Goal: Task Accomplishment & Management: Use online tool/utility

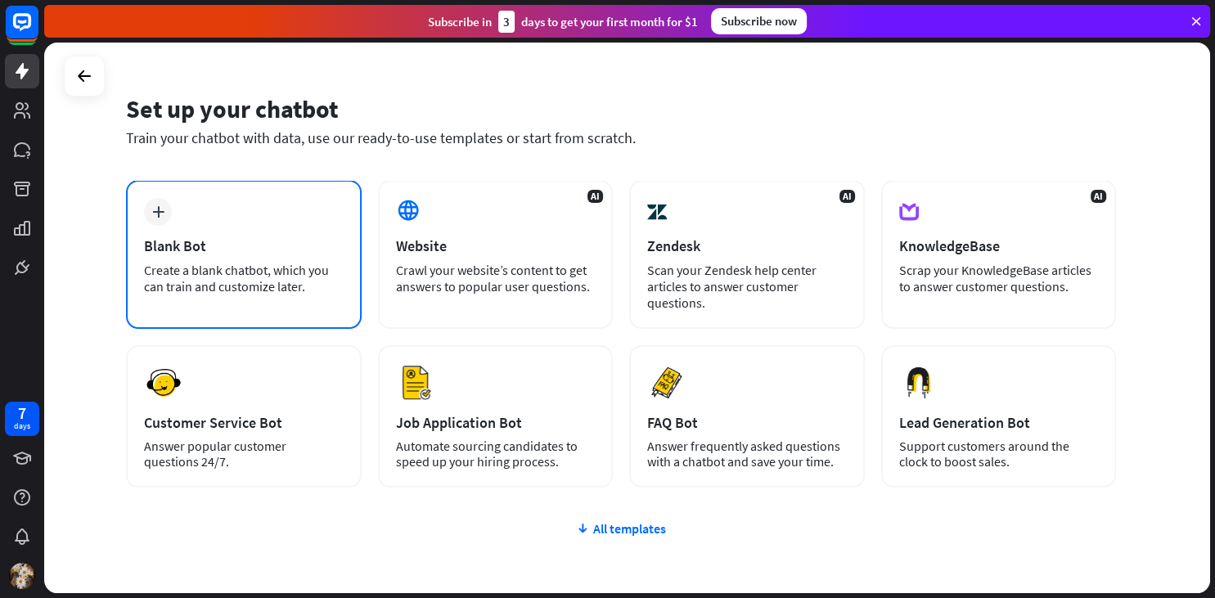
click at [262, 266] on div "Create a blank chatbot, which you can train and customize later." at bounding box center [244, 278] width 200 height 33
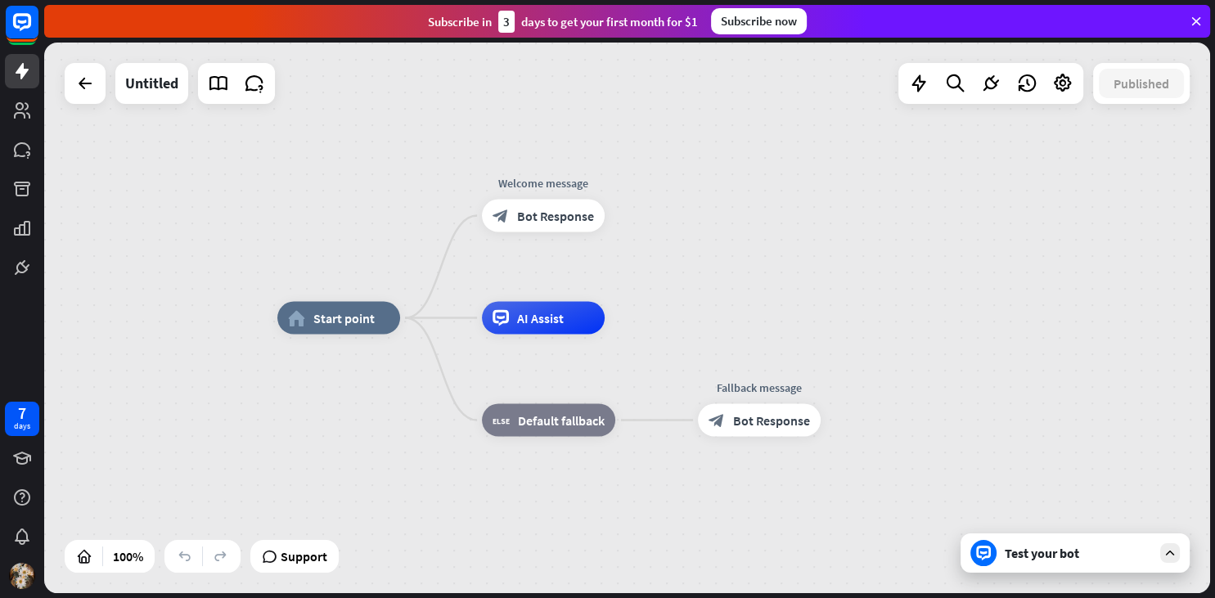
click at [1043, 558] on div "Test your bot" at bounding box center [1078, 553] width 147 height 16
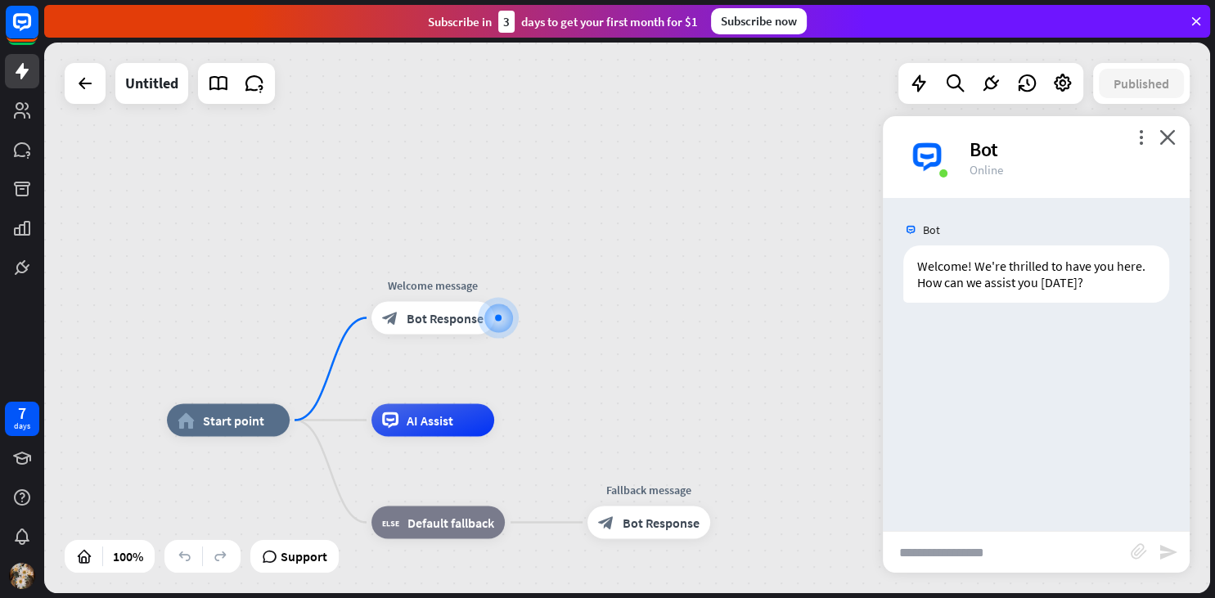
click at [929, 545] on input "text" at bounding box center [1007, 552] width 248 height 41
type input "**********"
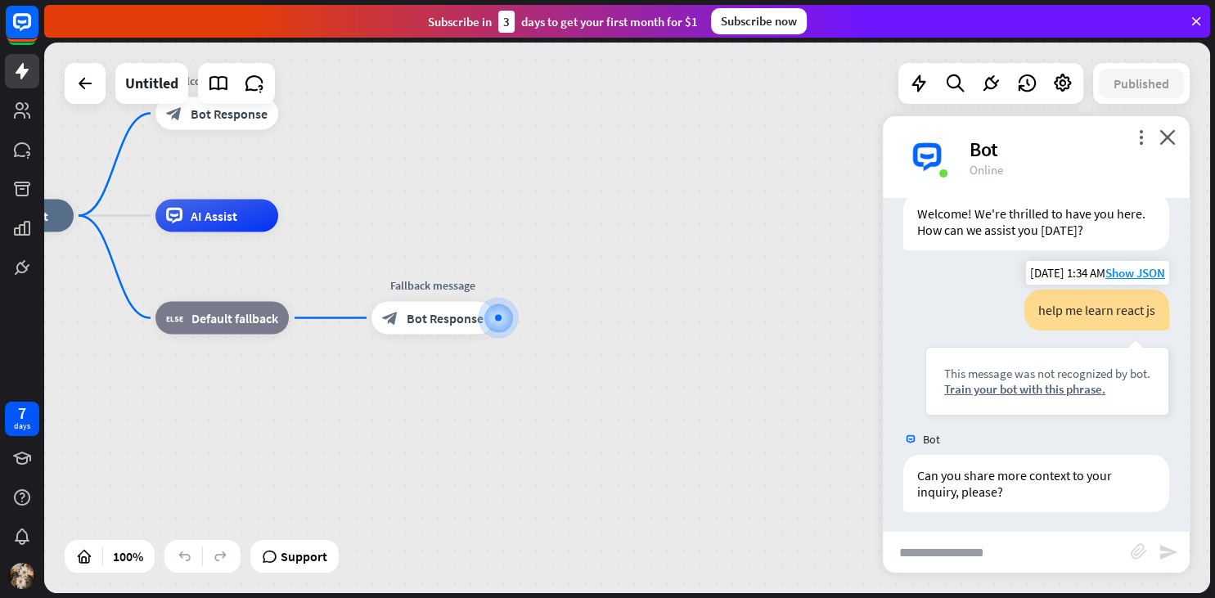
scroll to position [57, 0]
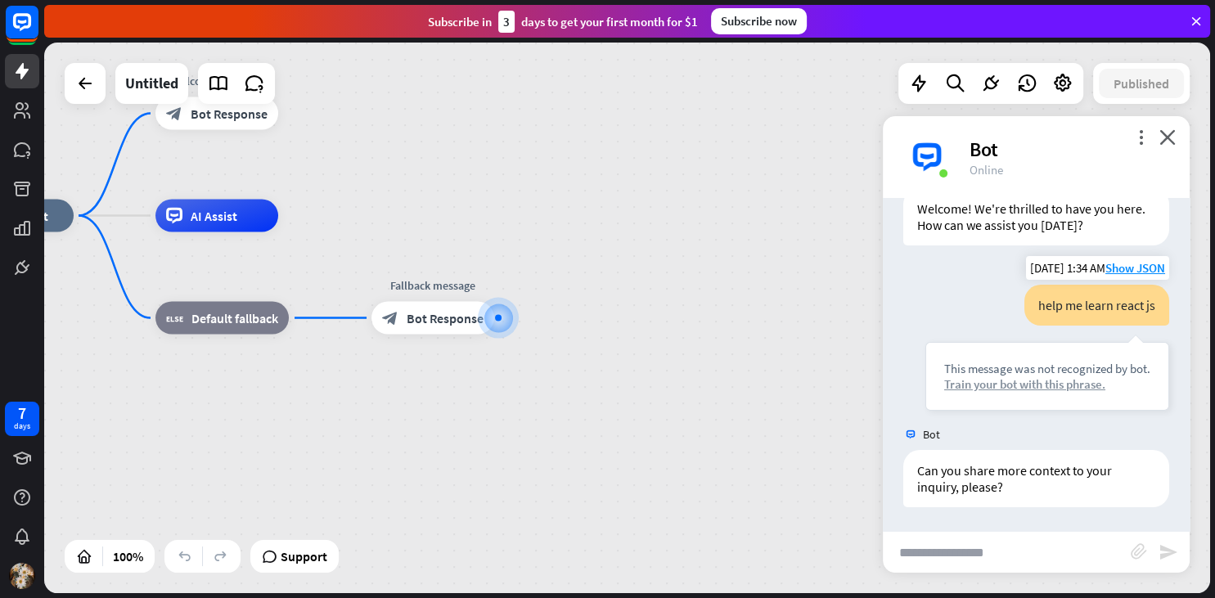
click at [1059, 384] on div "Train your bot with this phrase." at bounding box center [1047, 384] width 206 height 16
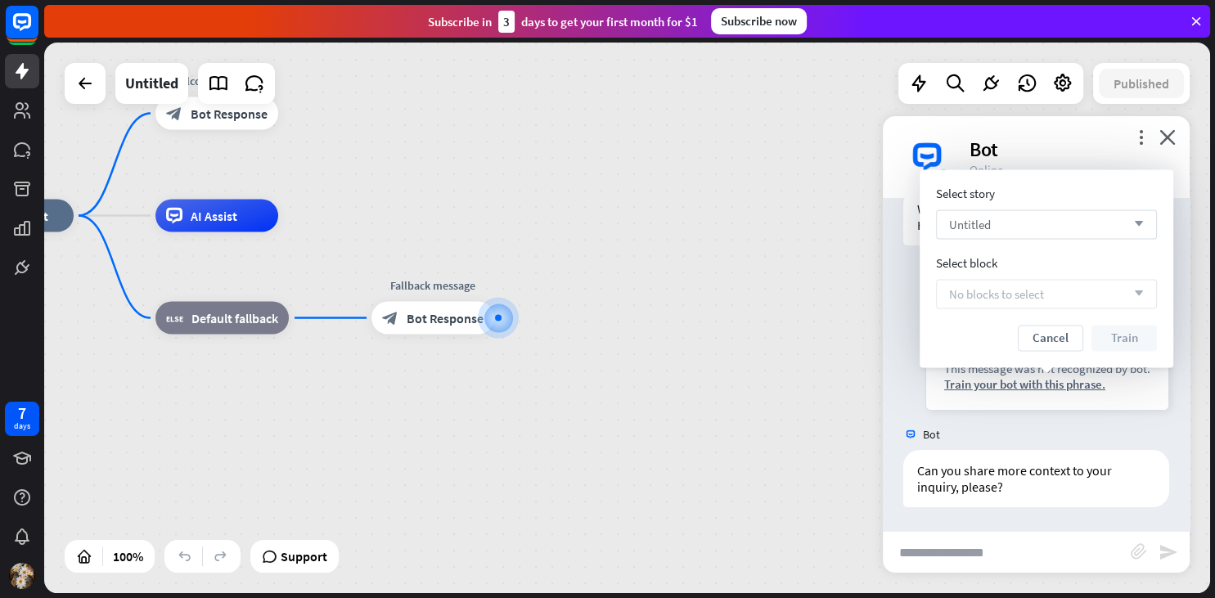
click at [1032, 227] on div "Untitled arrow_down" at bounding box center [1046, 223] width 221 height 29
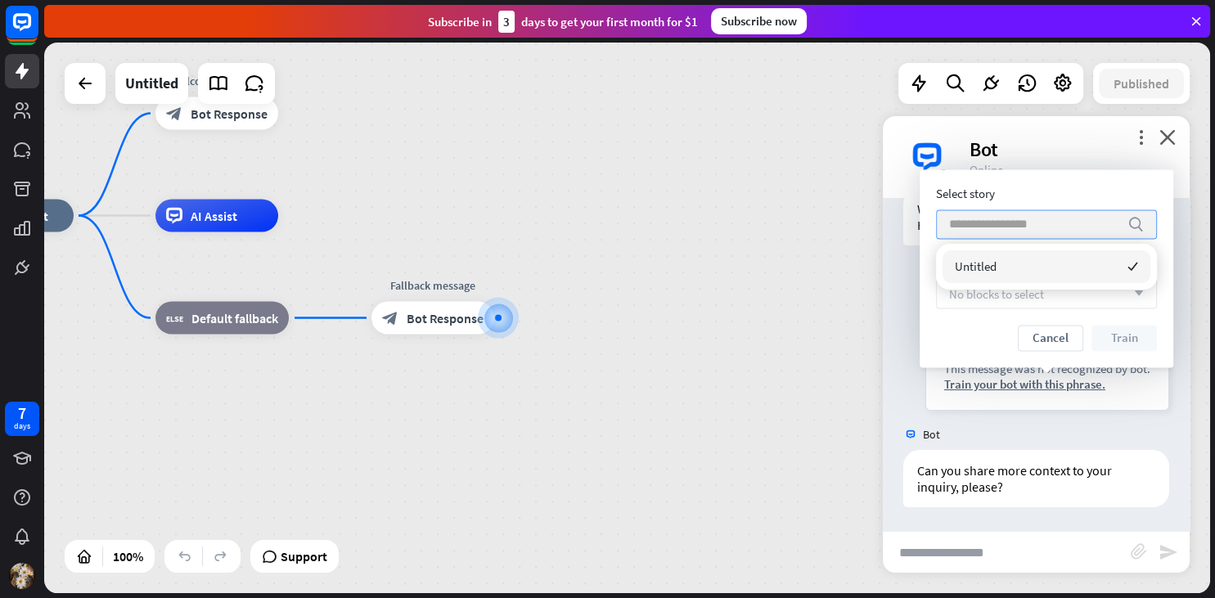
click at [1032, 227] on input "search" at bounding box center [1034, 224] width 170 height 28
click at [1102, 263] on div "Untitled checked" at bounding box center [1046, 266] width 208 height 33
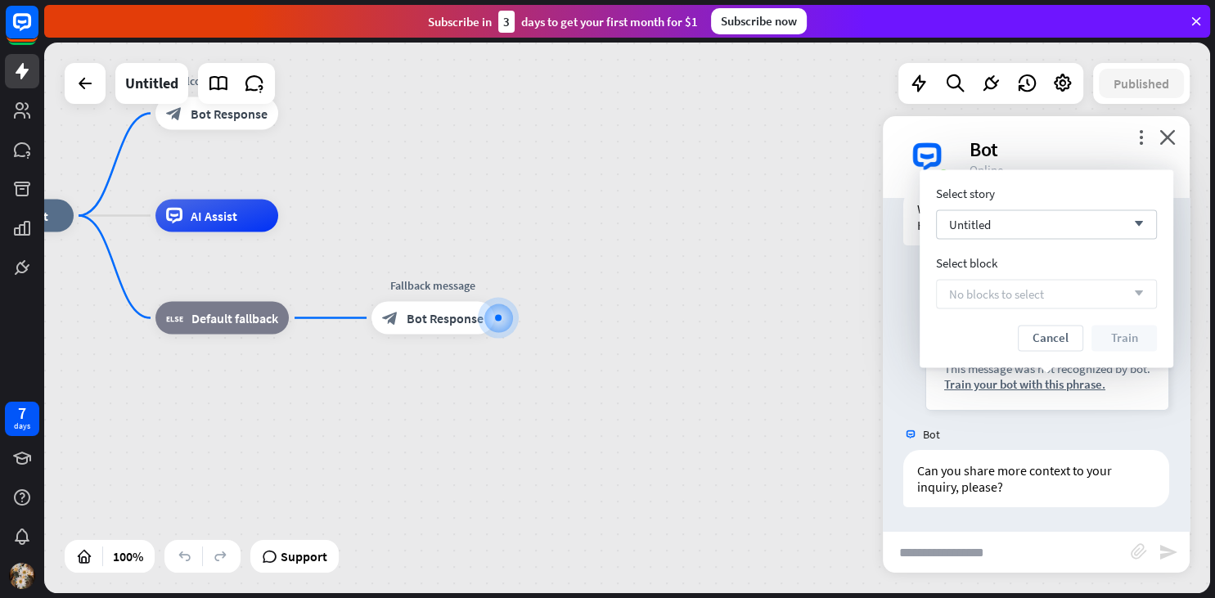
click at [1037, 126] on div "more_vert close Bot Online" at bounding box center [1036, 157] width 307 height 82
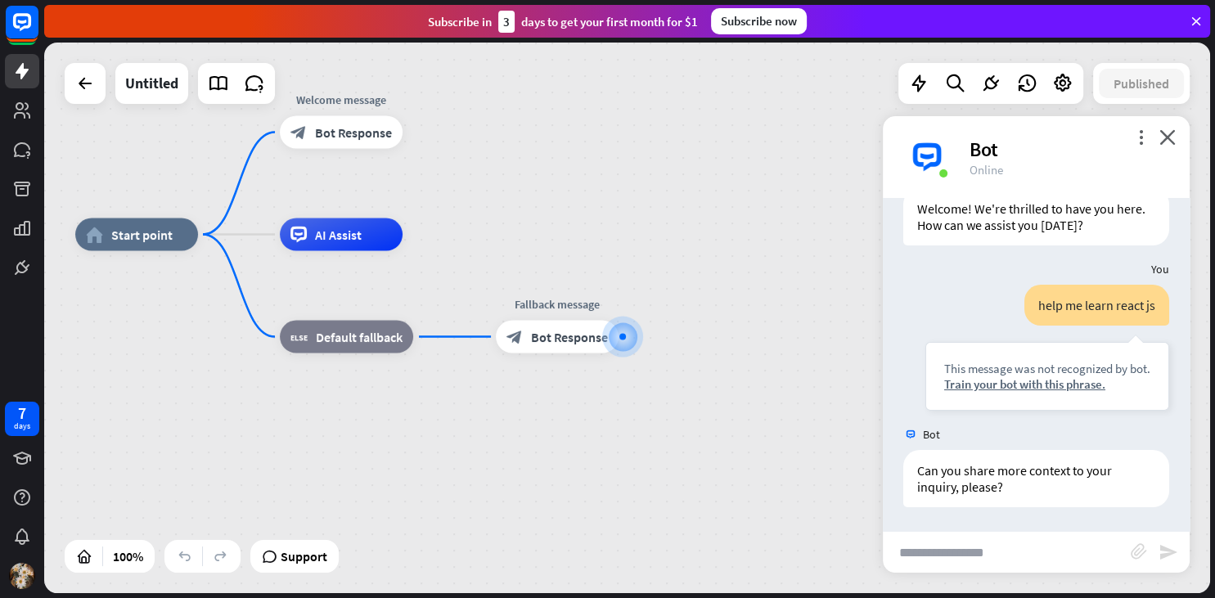
drag, startPoint x: 491, startPoint y: 414, endPoint x: 638, endPoint y: 433, distance: 148.5
click at [638, 433] on div "home_2 Start point Welcome message block_bot_response Bot Response AI Assist bl…" at bounding box center [658, 510] width 1166 height 551
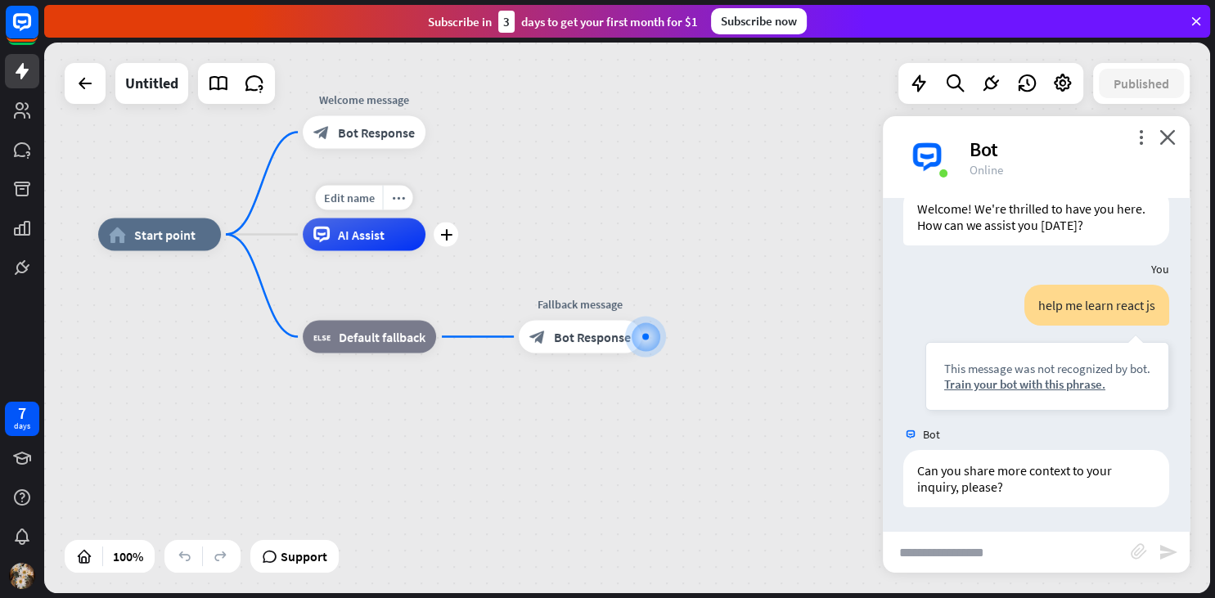
click at [376, 234] on span "AI Assist" at bounding box center [361, 235] width 47 height 16
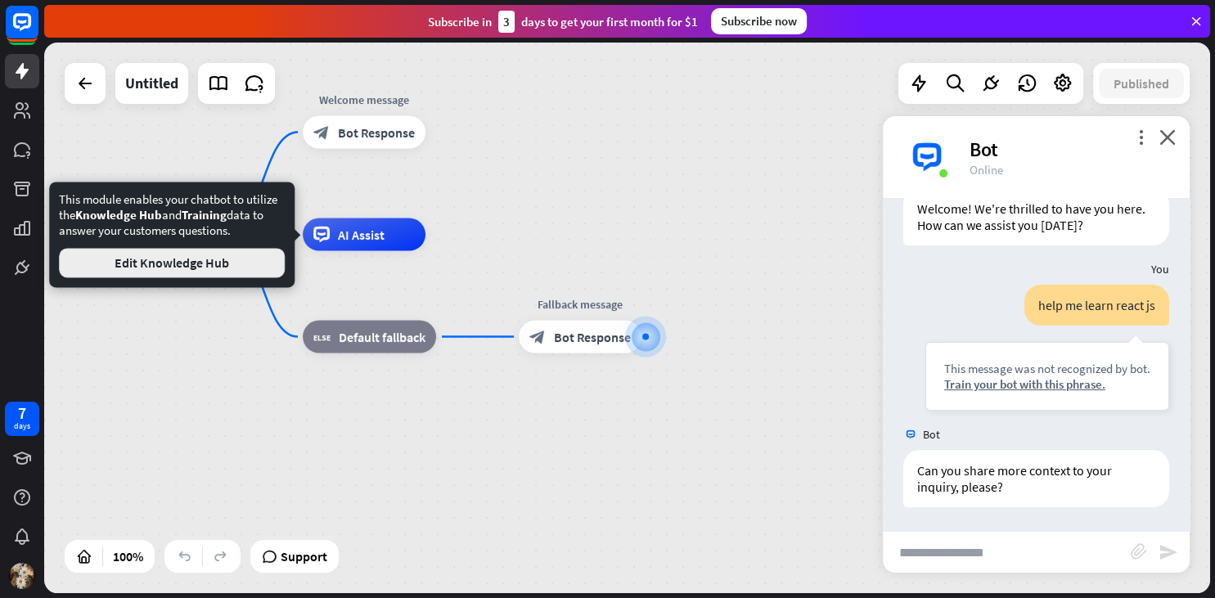
click at [247, 258] on button "Edit Knowledge Hub" at bounding box center [172, 262] width 226 height 29
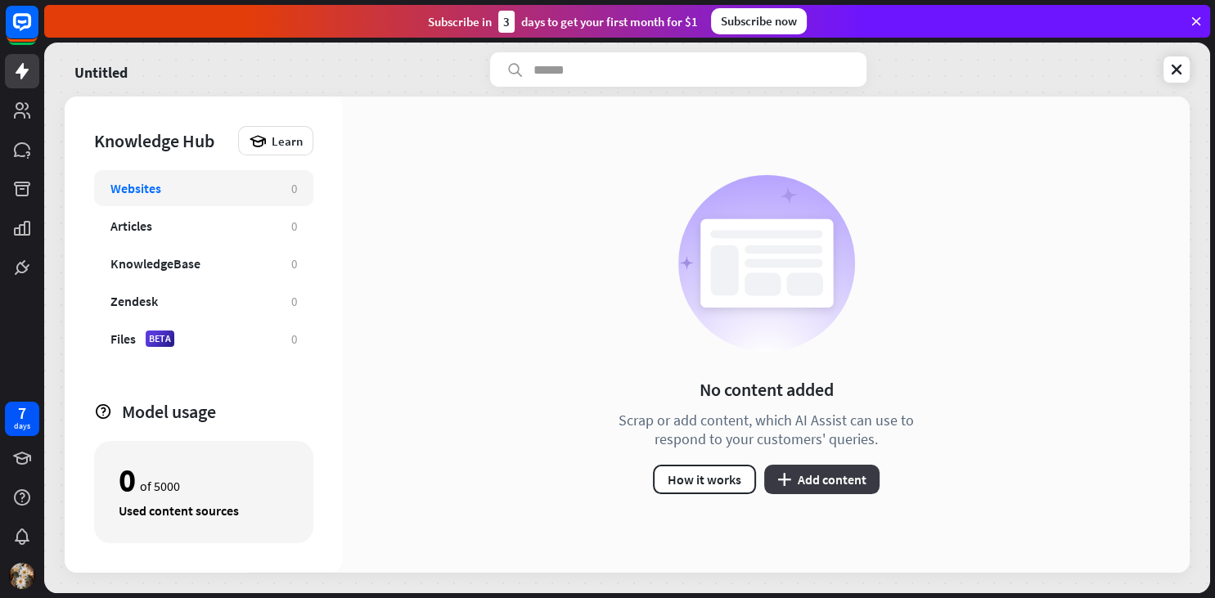
click at [801, 481] on button "plus Add content" at bounding box center [821, 479] width 115 height 29
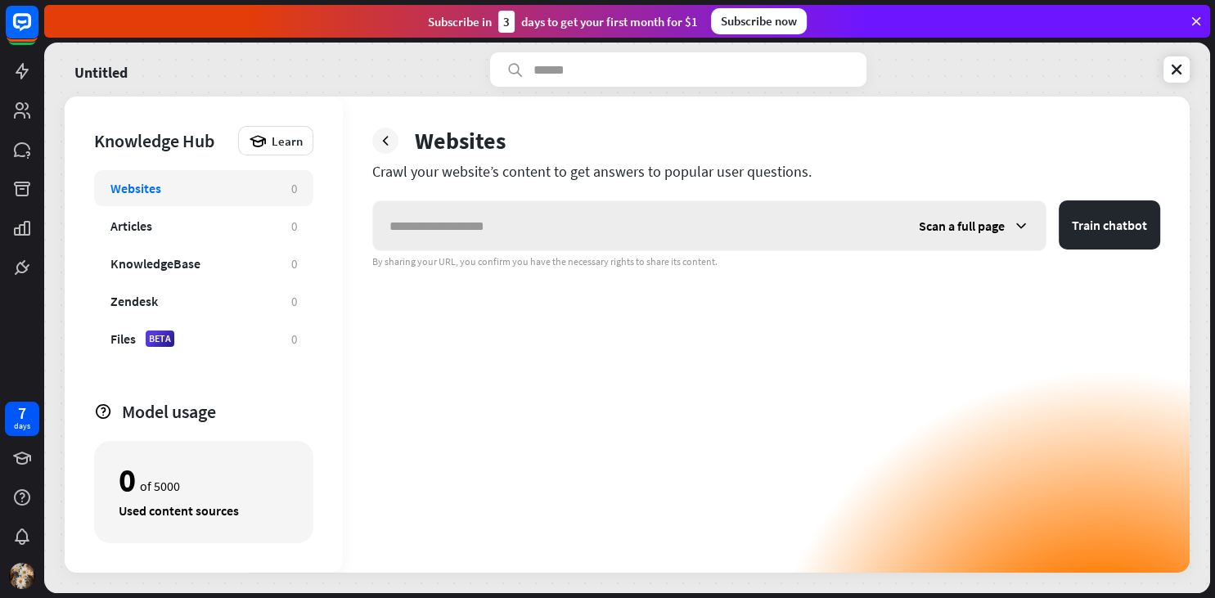
click at [771, 220] on input "text" at bounding box center [637, 225] width 529 height 49
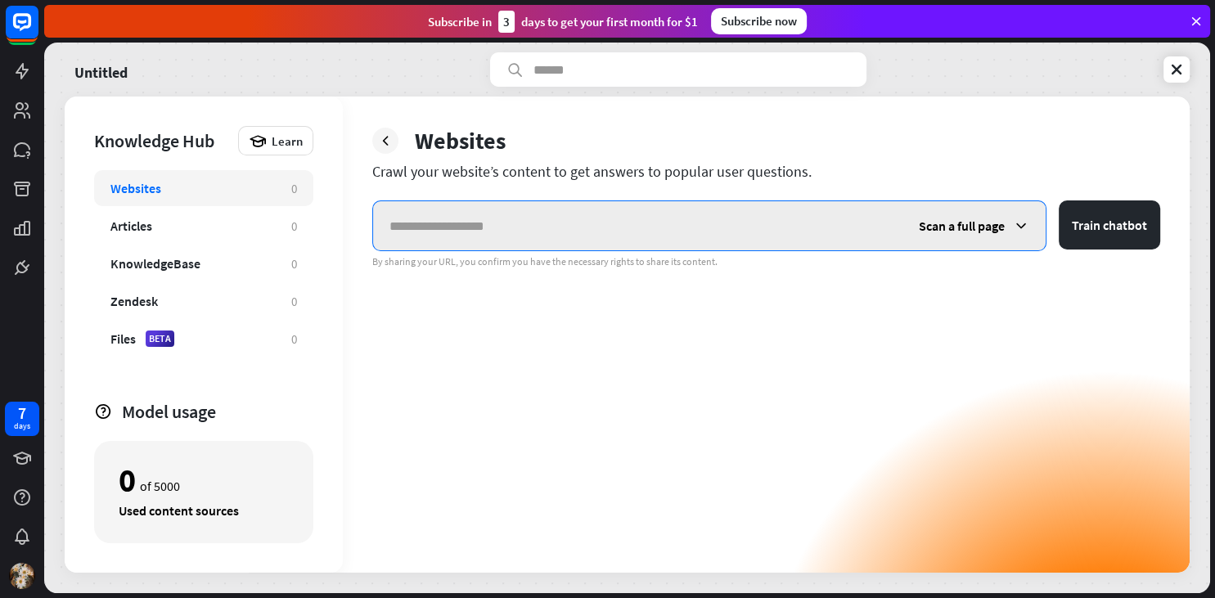
click at [685, 214] on input "text" at bounding box center [637, 225] width 529 height 49
paste input "**********"
type input "**********"
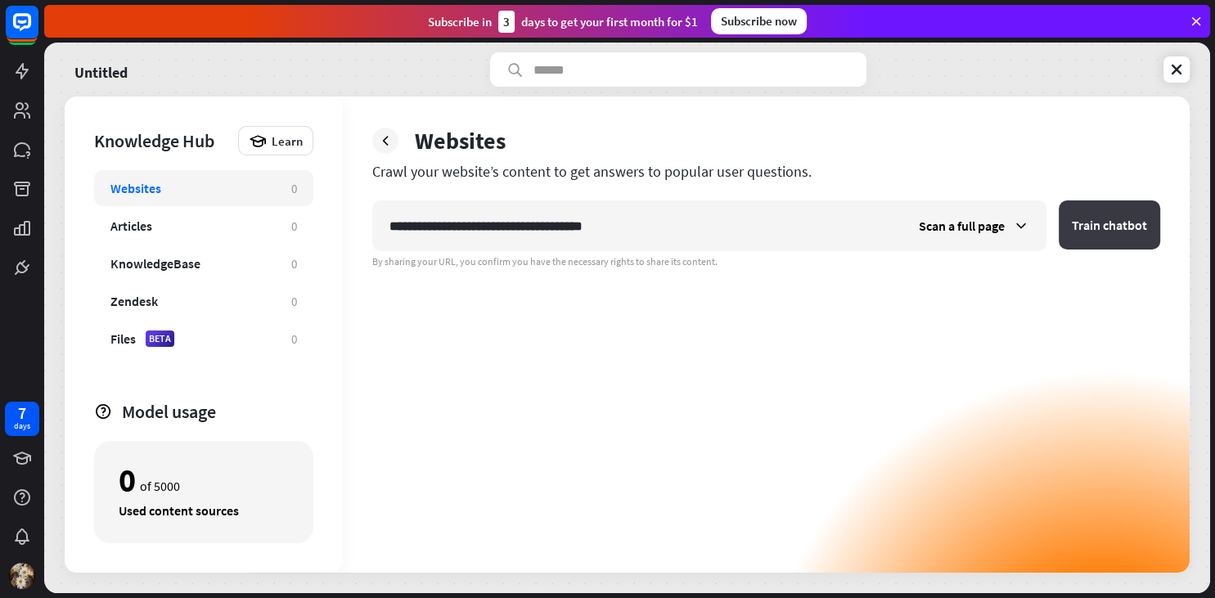
click at [1091, 224] on button "Train chatbot" at bounding box center [1109, 224] width 101 height 49
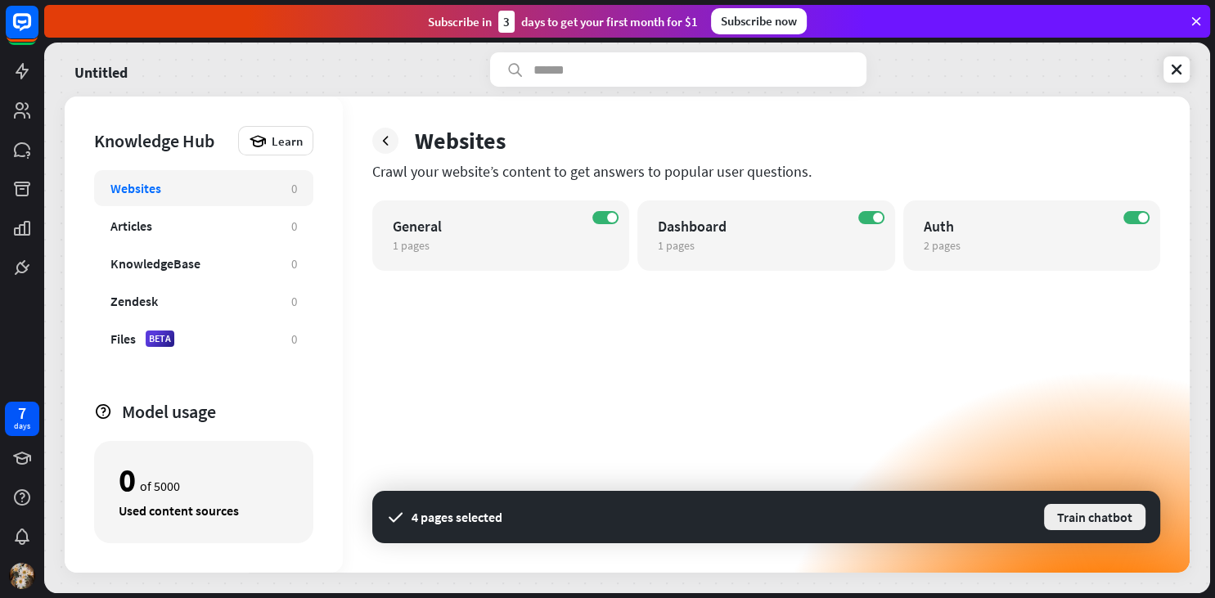
click at [1103, 522] on button "Train chatbot" at bounding box center [1094, 516] width 105 height 29
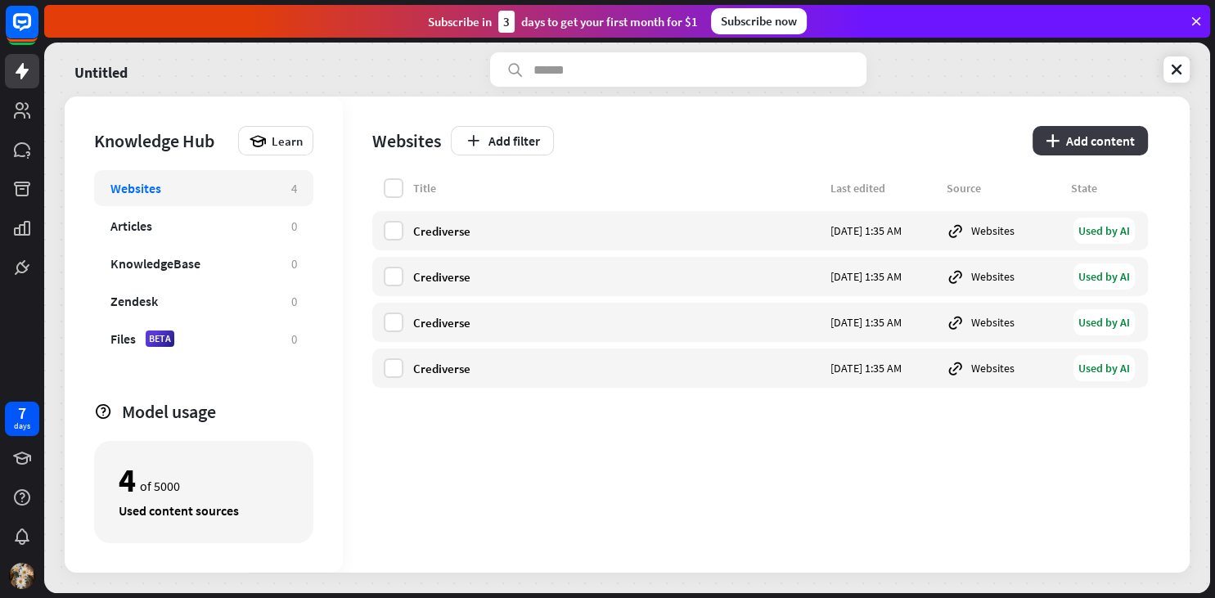
click at [1065, 152] on button "plus Add content" at bounding box center [1089, 140] width 115 height 29
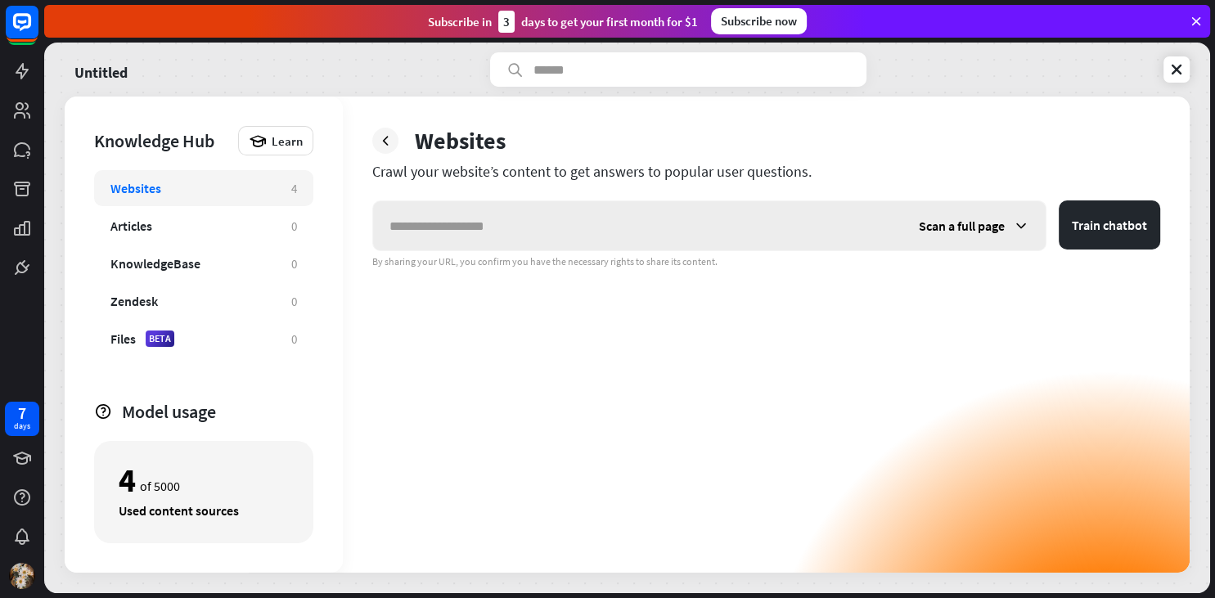
click at [613, 219] on input "text" at bounding box center [637, 225] width 529 height 49
type input "*"
click at [227, 227] on div "Articles" at bounding box center [192, 226] width 164 height 16
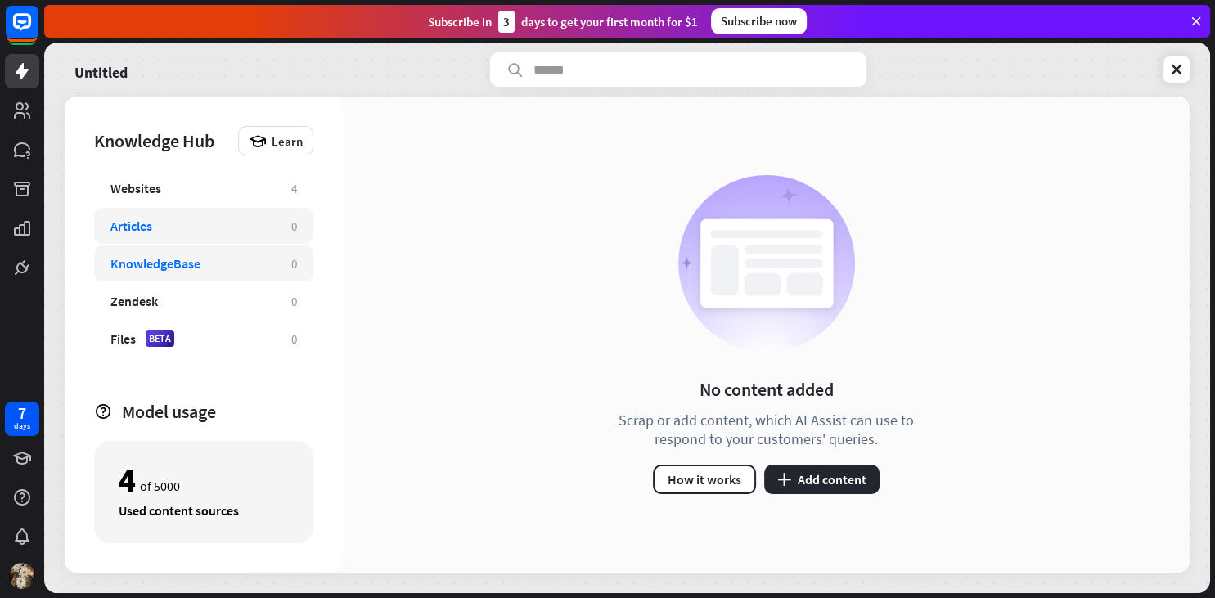
click at [171, 272] on div "KnowledgeBase 0" at bounding box center [203, 263] width 219 height 36
click at [218, 293] on div "Zendesk" at bounding box center [192, 301] width 164 height 16
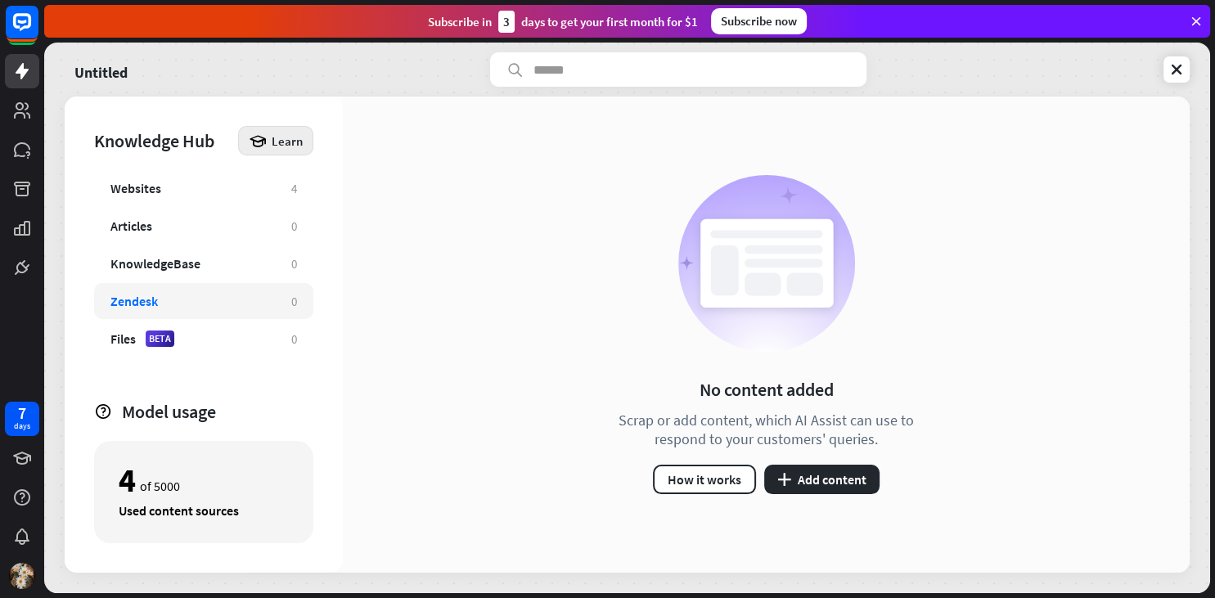
click at [289, 131] on div "Learn" at bounding box center [275, 140] width 75 height 29
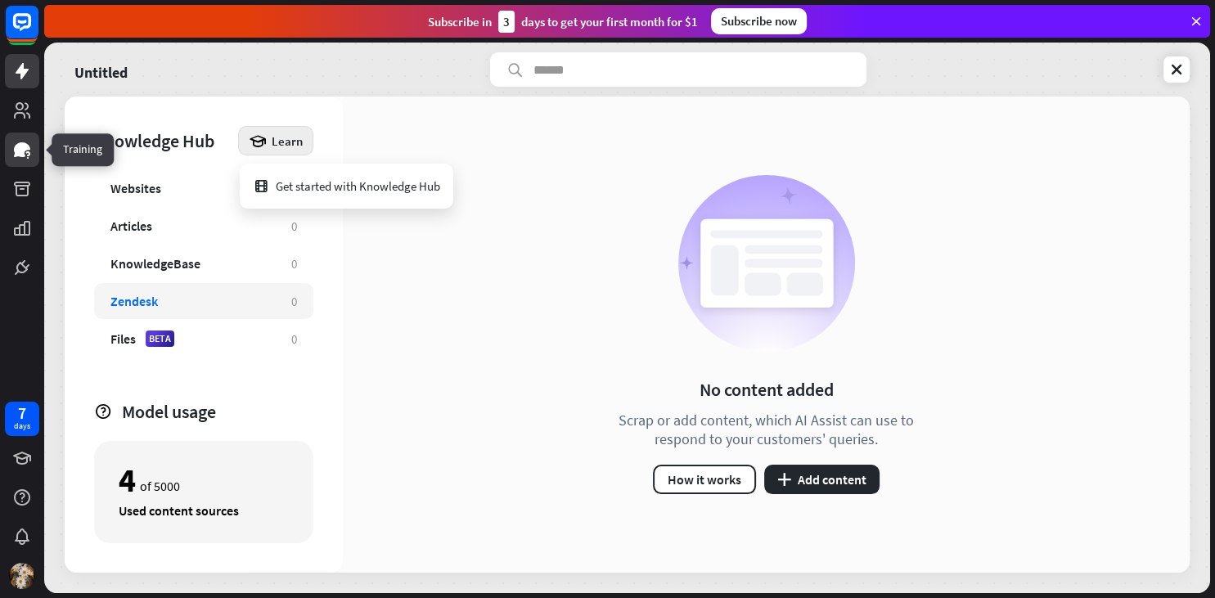
click at [29, 155] on icon at bounding box center [27, 153] width 4 height 5
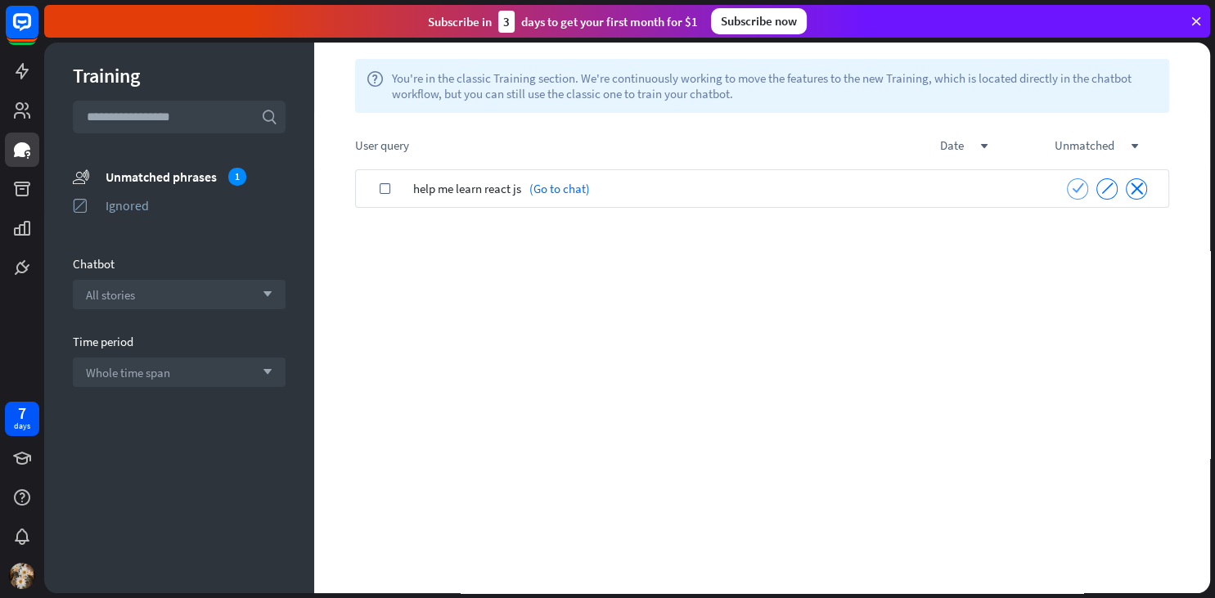
click at [1085, 189] on div "check" at bounding box center [1077, 188] width 21 height 21
click at [1077, 185] on icon "check" at bounding box center [1078, 188] width 12 height 12
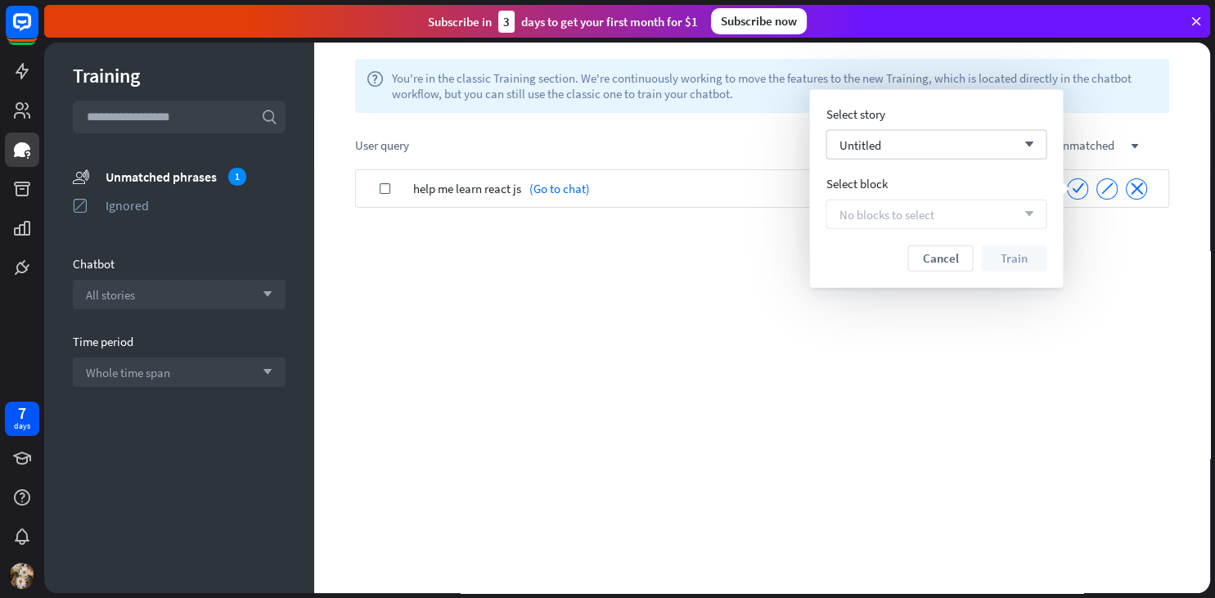
click at [925, 208] on span "No blocks to select" at bounding box center [886, 214] width 95 height 16
click at [984, 149] on div "Untitled arrow_down" at bounding box center [935, 144] width 221 height 29
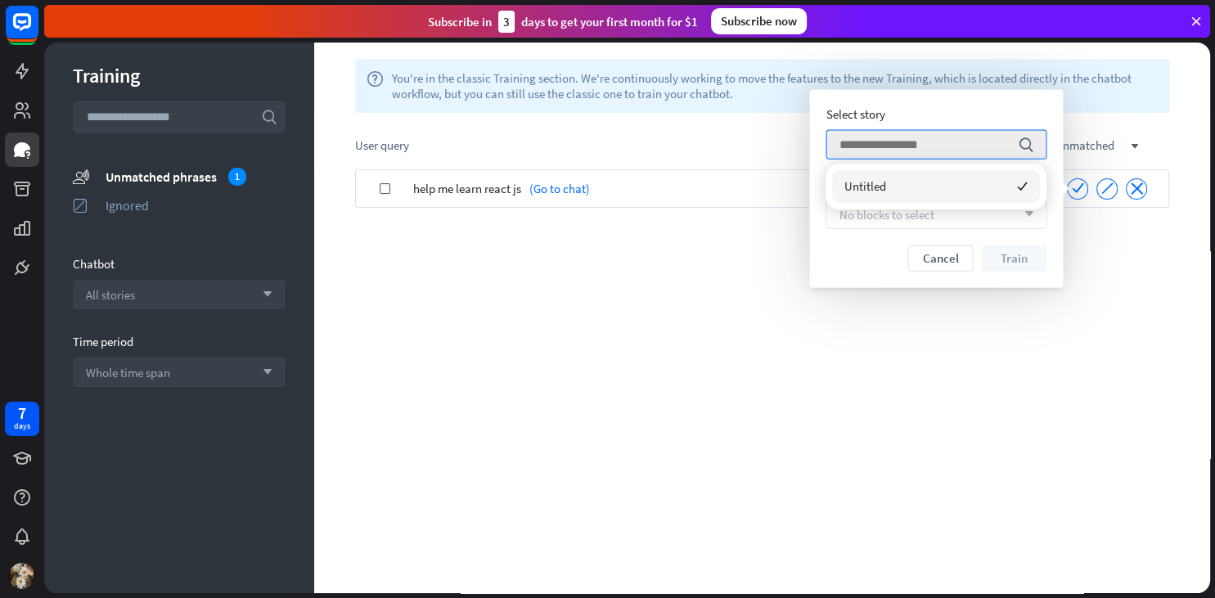
click at [888, 272] on div "Select story search Select block No blocks to select arrow_down Cancel Train" at bounding box center [936, 189] width 254 height 198
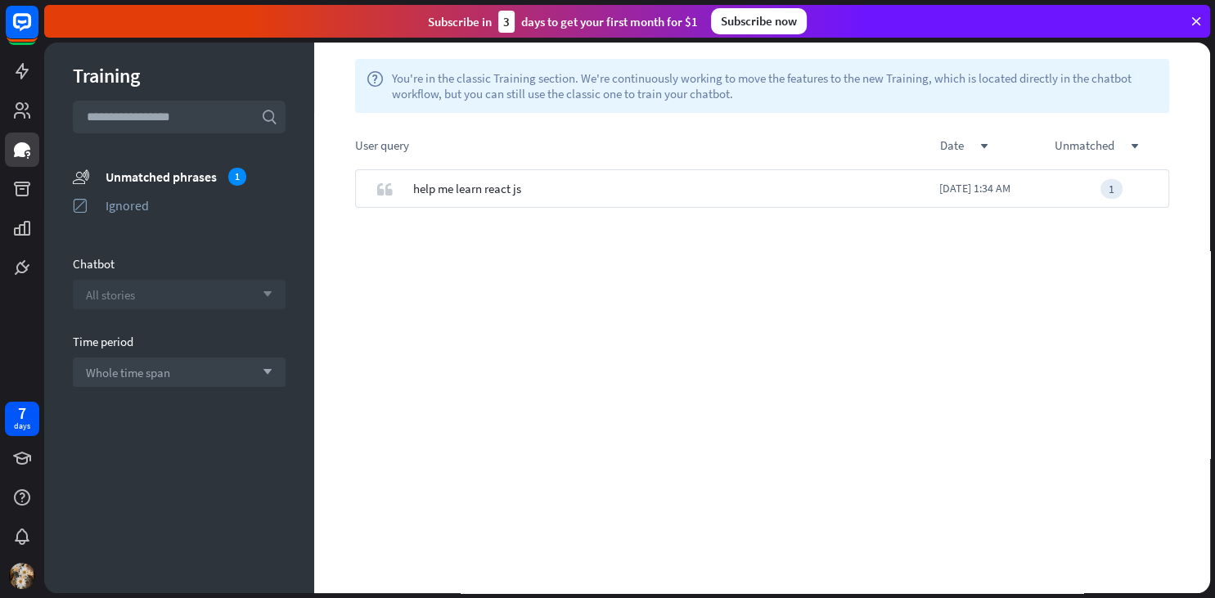
click at [200, 300] on div "All stories arrow_down" at bounding box center [179, 294] width 213 height 29
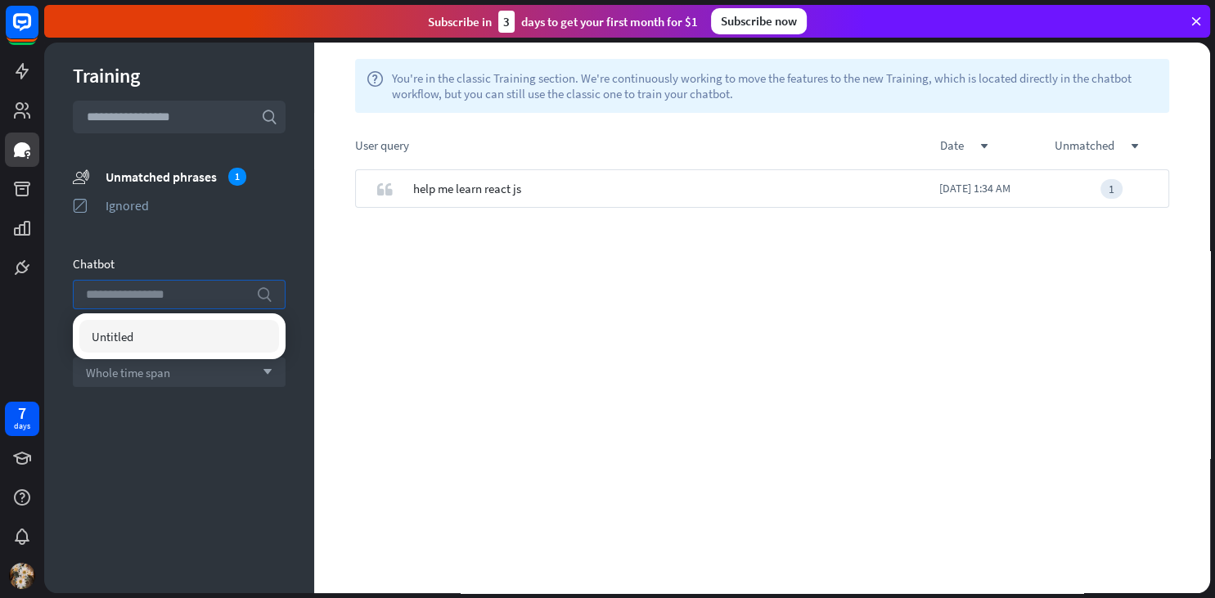
click at [200, 300] on input "search" at bounding box center [167, 295] width 162 height 28
click at [20, 79] on icon at bounding box center [22, 71] width 20 height 20
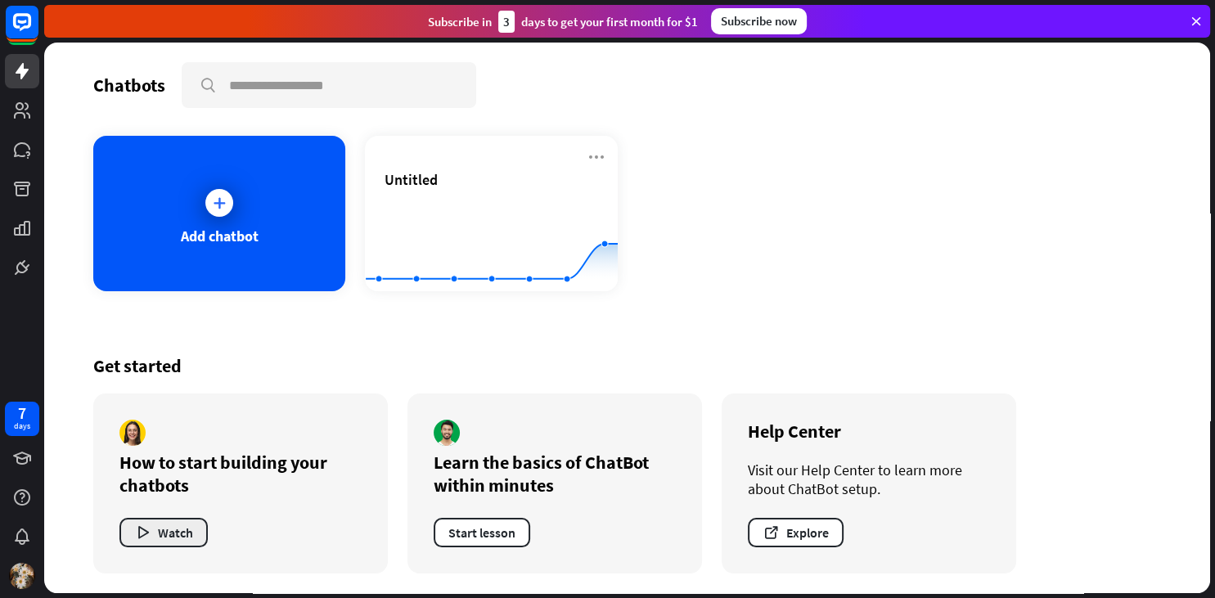
click at [167, 537] on button "Watch" at bounding box center [163, 532] width 88 height 29
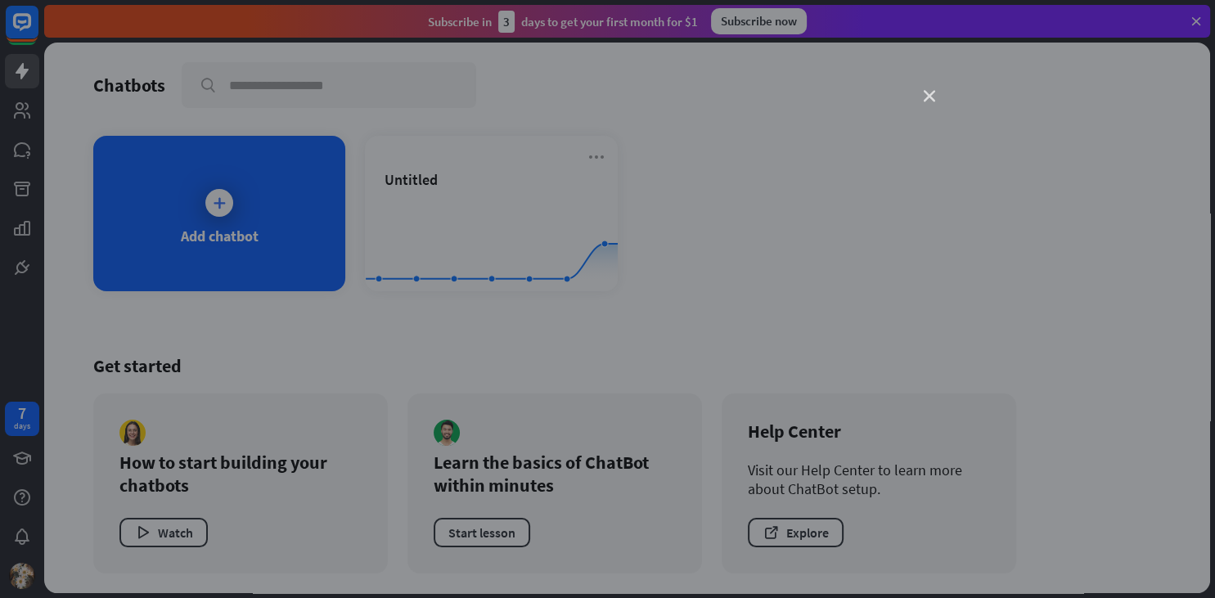
click at [928, 93] on icon "close" at bounding box center [929, 96] width 11 height 11
